Goal: Find contact information: Find contact information

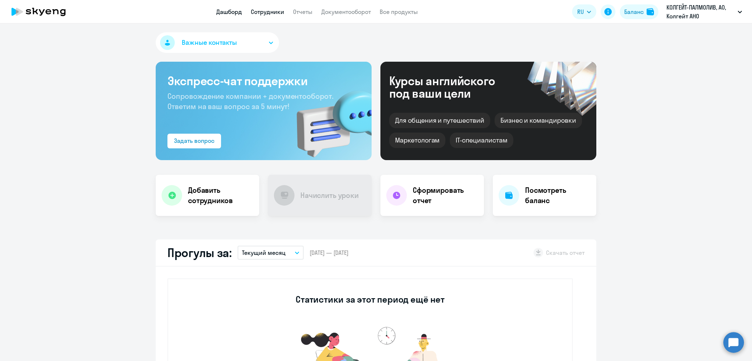
click at [264, 10] on link "Сотрудники" at bounding box center [267, 11] width 33 height 7
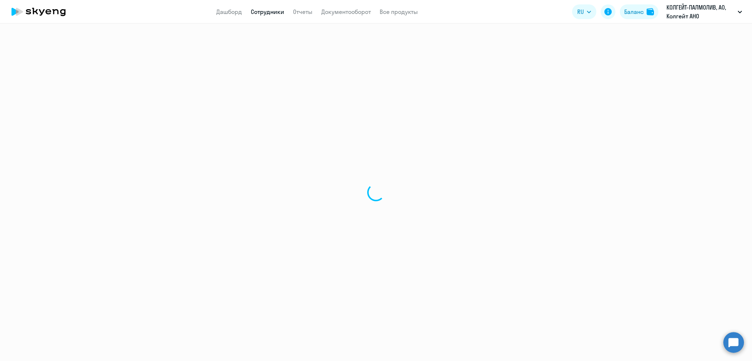
select select "30"
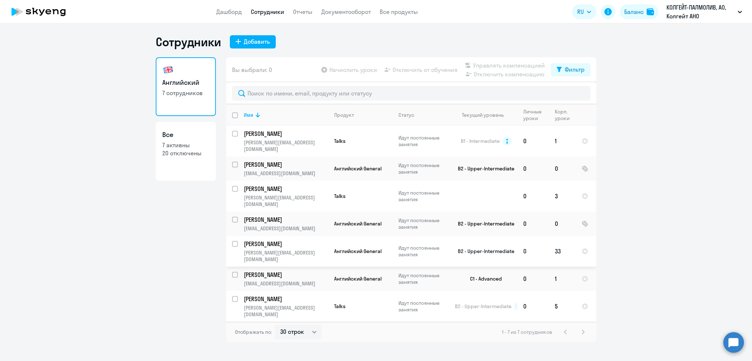
click at [290, 240] on p "[PERSON_NAME]" at bounding box center [285, 244] width 83 height 8
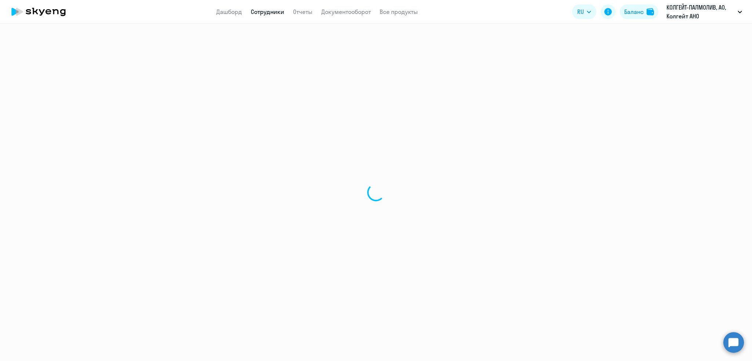
select select "english"
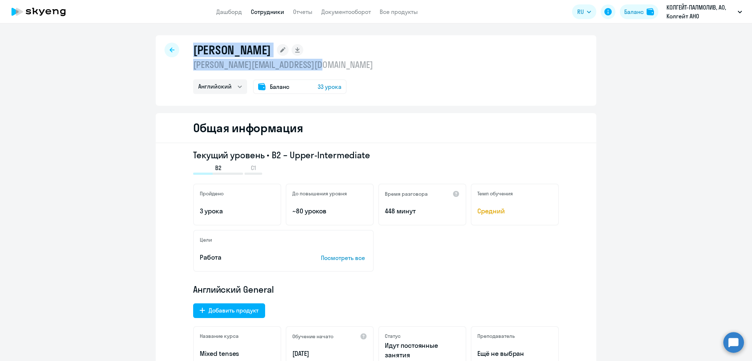
drag, startPoint x: 251, startPoint y: 66, endPoint x: 170, endPoint y: 66, distance: 80.4
click at [170, 66] on div "[PERSON_NAME] [PERSON_NAME][EMAIL_ADDRESS][DOMAIN_NAME] Английский Баланс 33 ур…" at bounding box center [376, 70] width 440 height 70
click at [216, 65] on p "[PERSON_NAME][EMAIL_ADDRESS][DOMAIN_NAME]" at bounding box center [283, 65] width 180 height 12
drag, startPoint x: 190, startPoint y: 65, endPoint x: 321, endPoint y: 67, distance: 130.6
click at [321, 67] on p "[PERSON_NAME][EMAIL_ADDRESS][DOMAIN_NAME]" at bounding box center [283, 65] width 180 height 12
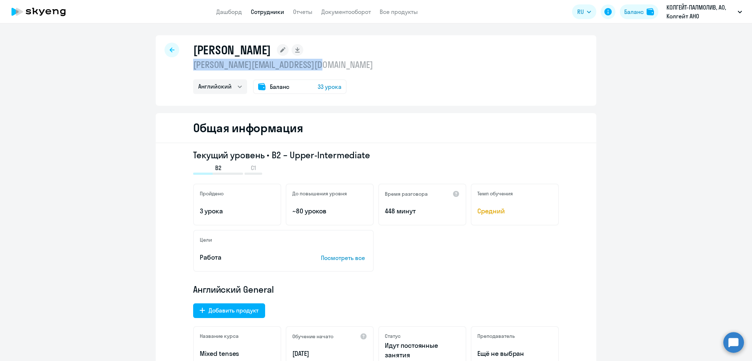
copy p "[PERSON_NAME][EMAIL_ADDRESS][DOMAIN_NAME]"
click at [170, 49] on icon at bounding box center [172, 49] width 5 height 5
select select "30"
